Goal: Find specific page/section: Find specific page/section

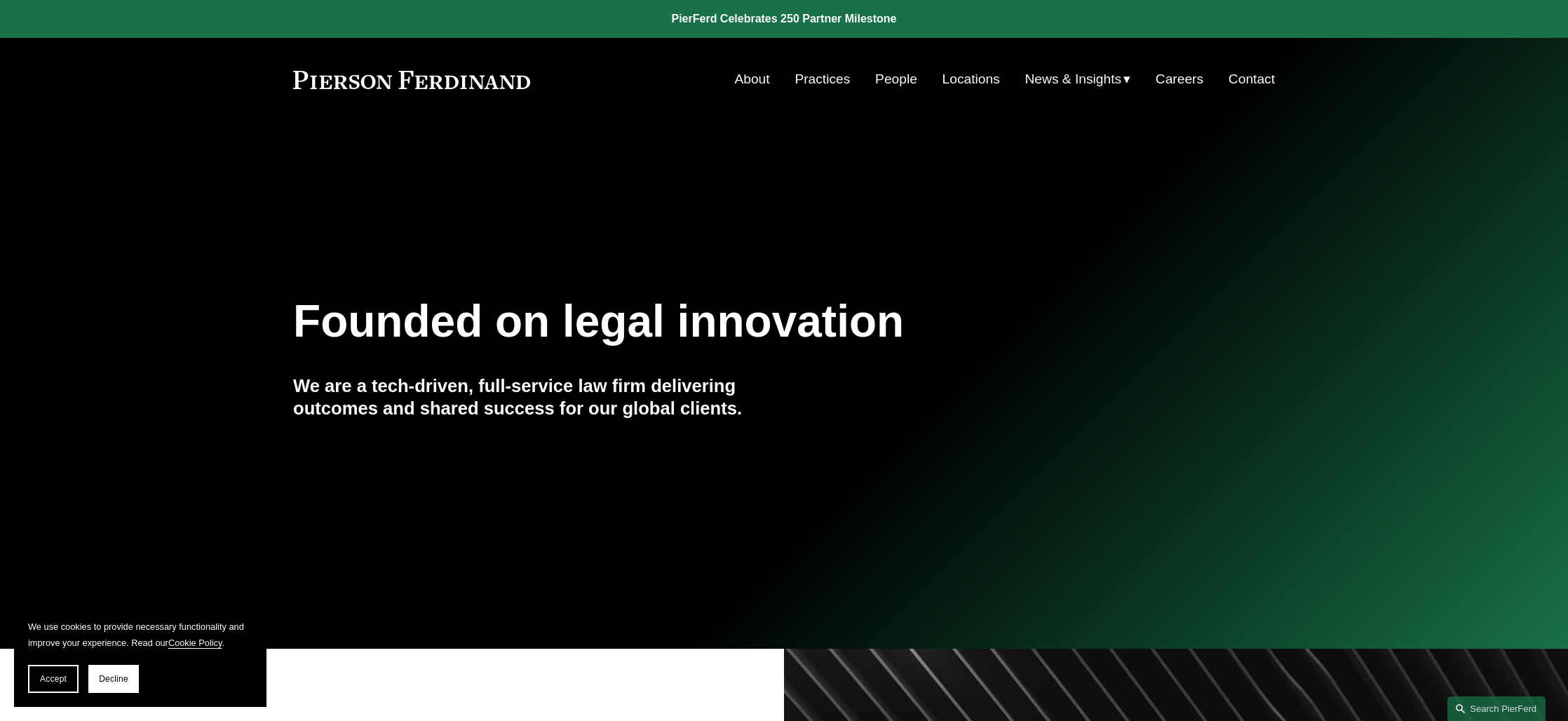
click at [106, 679] on span "Decline" at bounding box center [113, 679] width 29 height 10
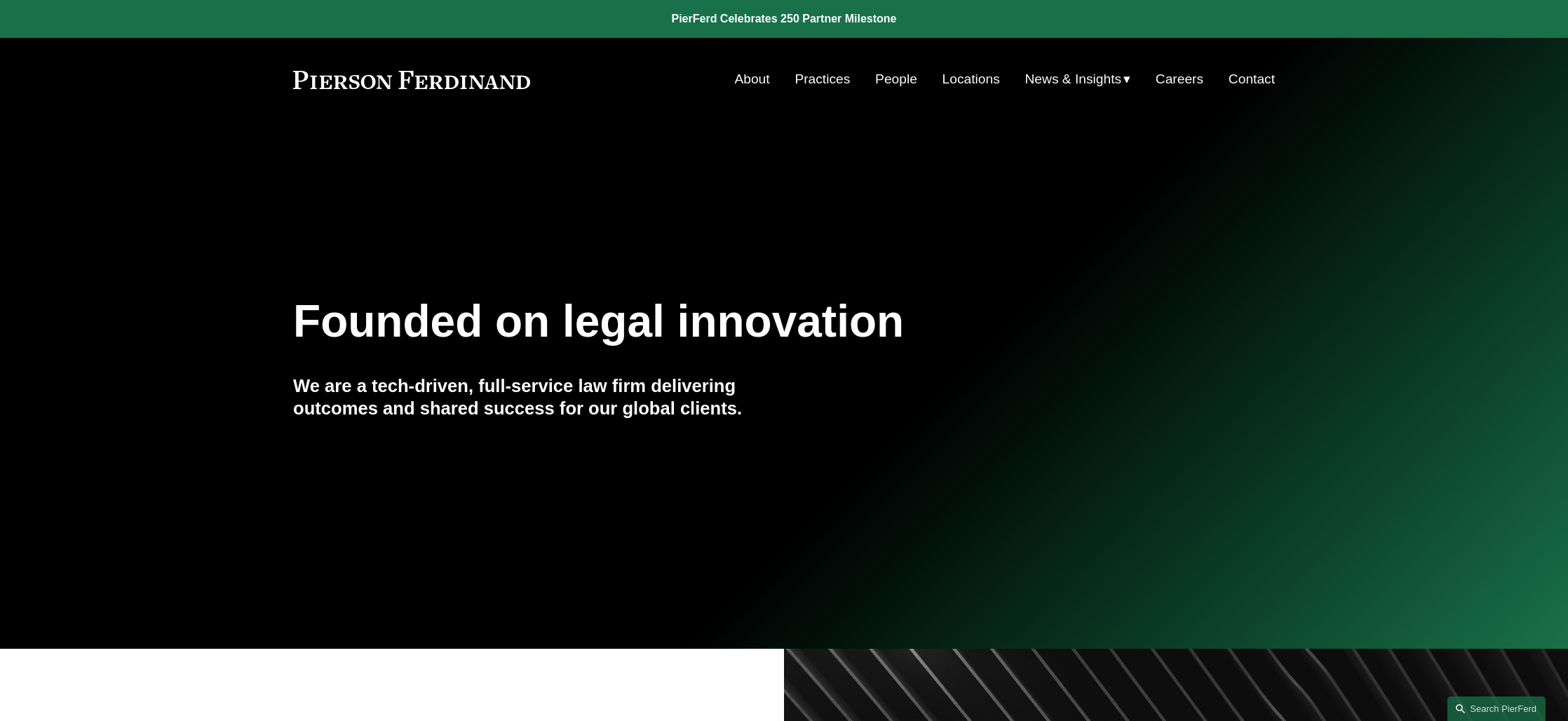
click at [897, 79] on link "People" at bounding box center [896, 79] width 42 height 27
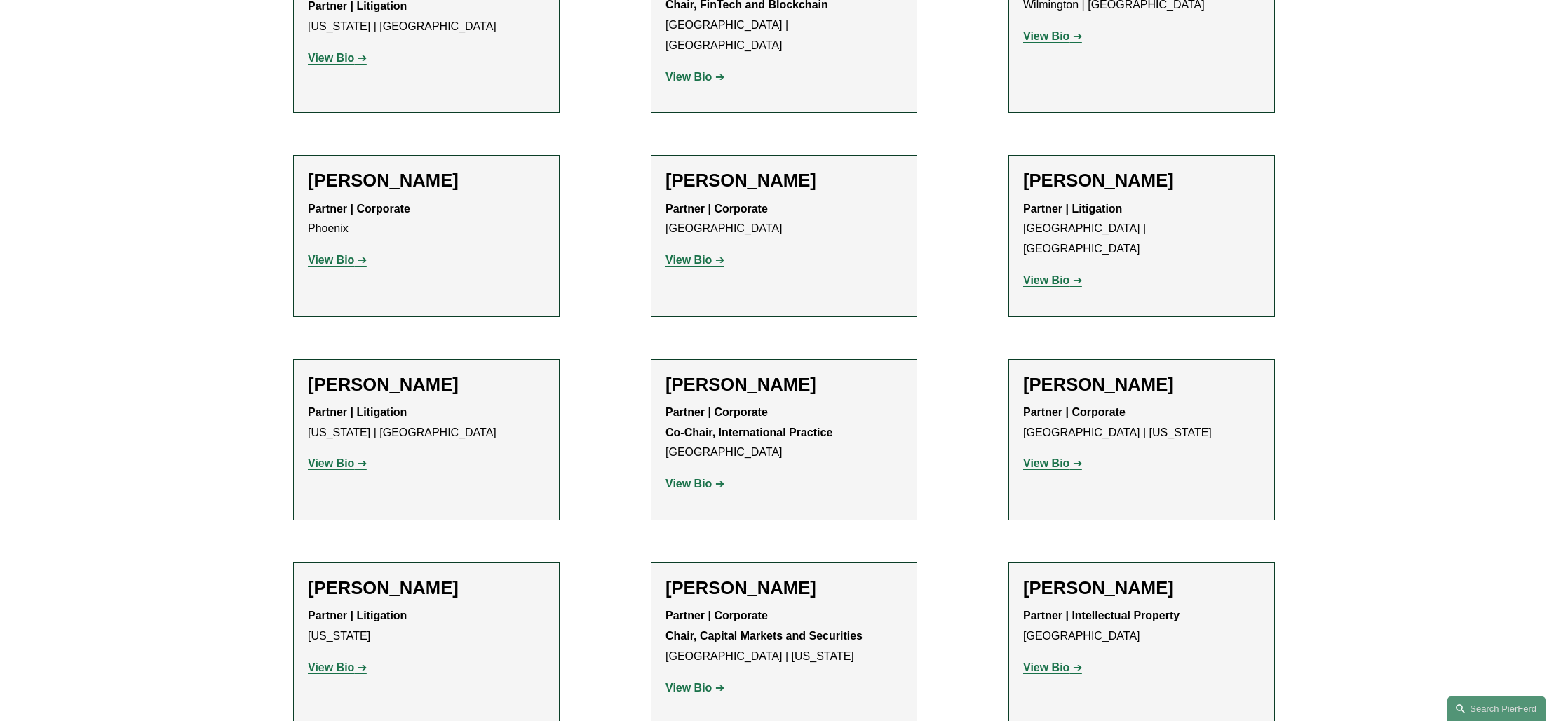
scroll to position [9726, 0]
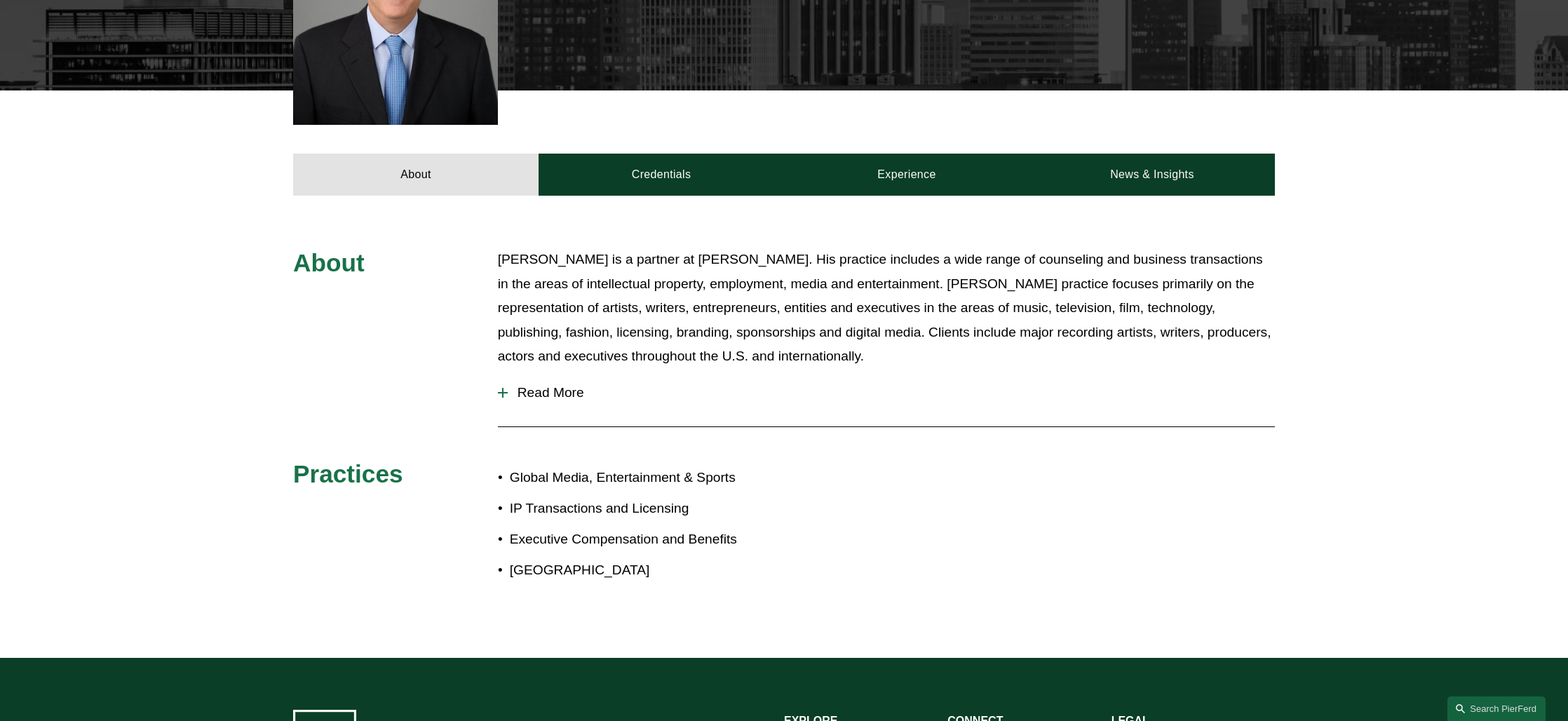
scroll to position [506, 0]
